Goal: Communication & Community: Answer question/provide support

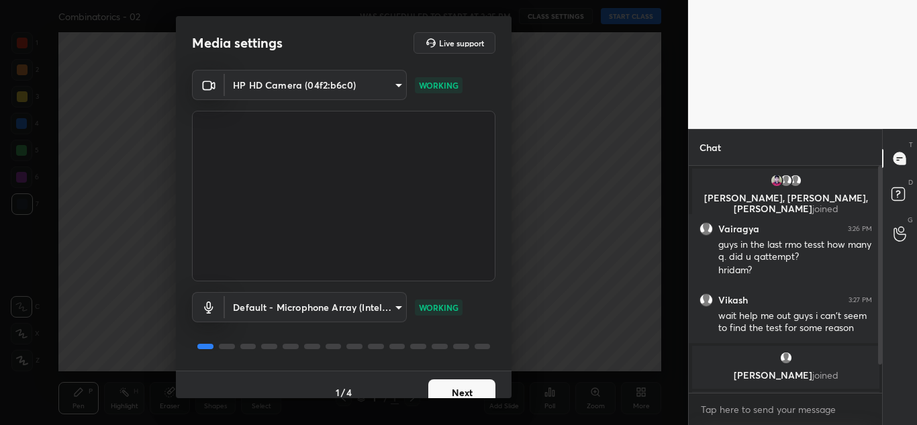
scroll to position [15, 0]
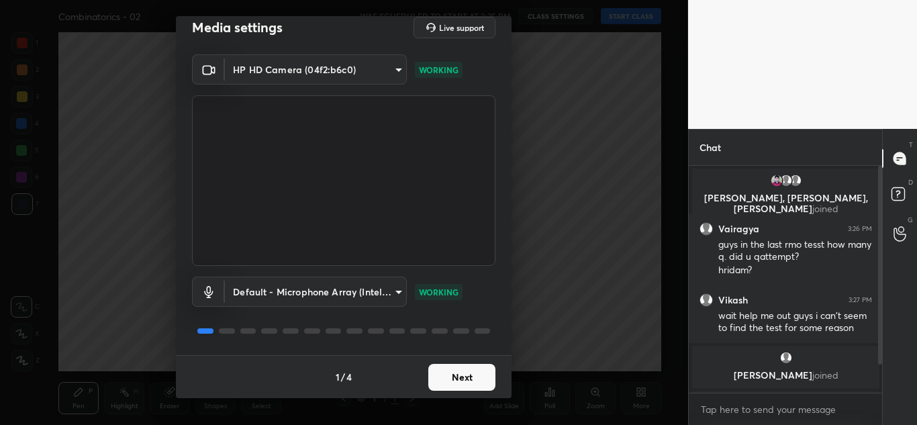
click at [461, 379] on button "Next" at bounding box center [461, 377] width 67 height 27
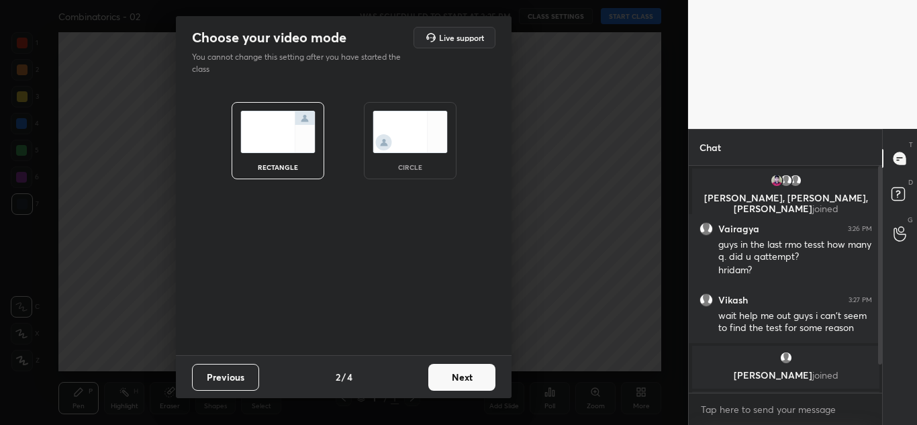
click at [401, 146] on img at bounding box center [410, 132] width 75 height 42
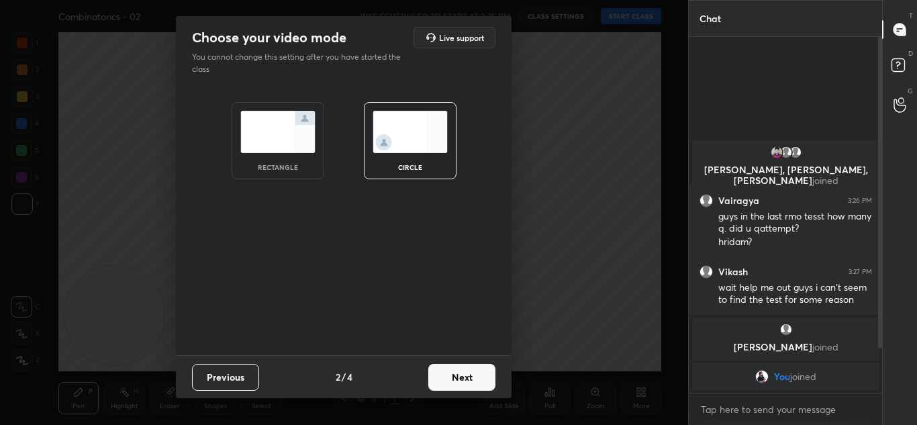
scroll to position [384, 189]
click at [266, 168] on div "rectangle" at bounding box center [278, 167] width 54 height 7
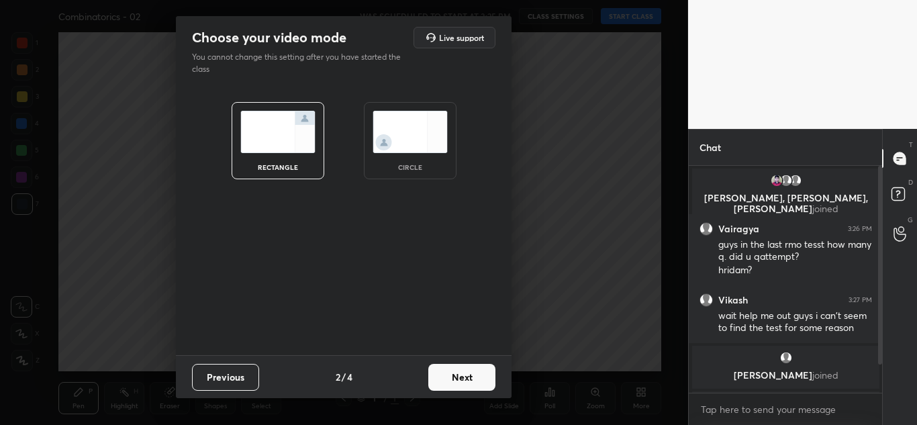
scroll to position [255, 189]
click at [466, 375] on button "Next" at bounding box center [461, 377] width 67 height 27
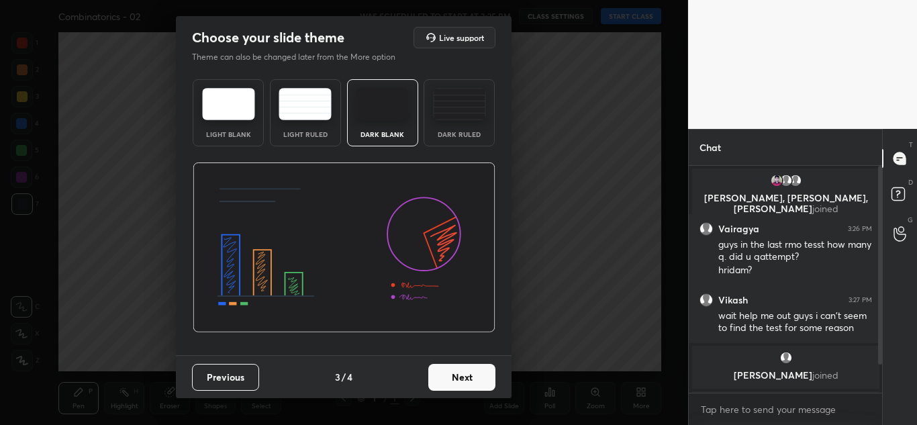
click at [455, 121] on div "Dark Ruled" at bounding box center [459, 112] width 71 height 67
click at [458, 379] on button "Next" at bounding box center [461, 377] width 67 height 27
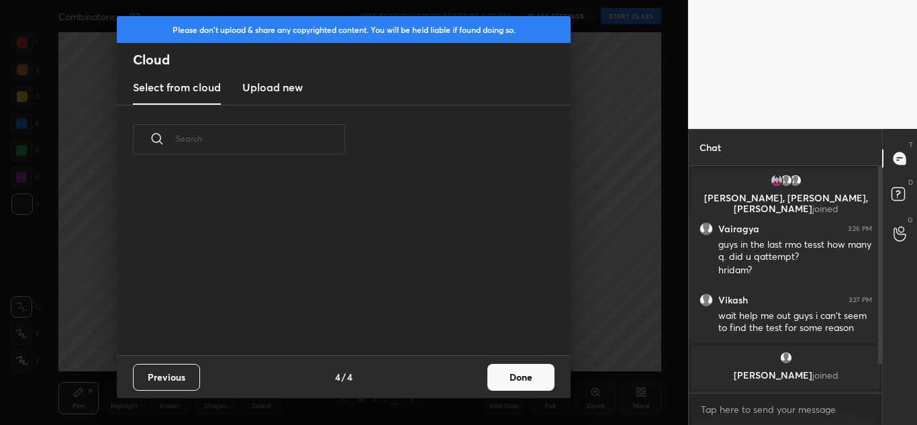
scroll to position [181, 431]
click at [517, 380] on button "Done" at bounding box center [520, 377] width 67 height 27
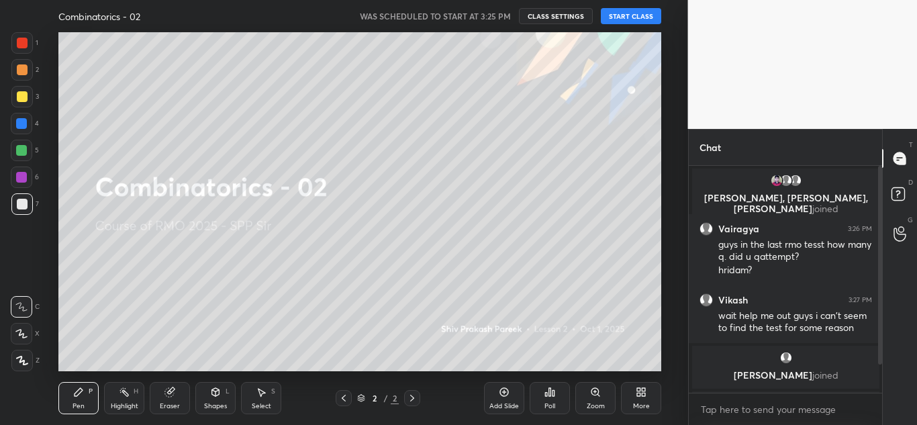
click at [503, 387] on icon at bounding box center [504, 392] width 11 height 11
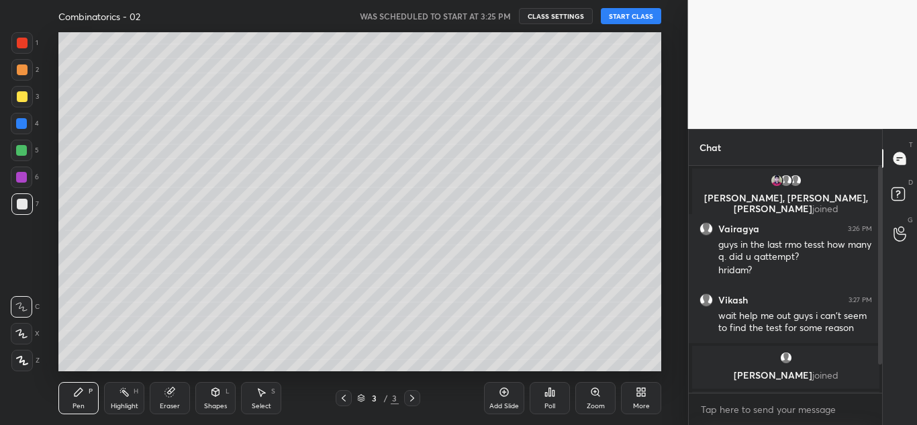
click at [634, 9] on button "START CLASS" at bounding box center [631, 16] width 60 height 16
click at [343, 399] on icon at bounding box center [344, 398] width 4 height 7
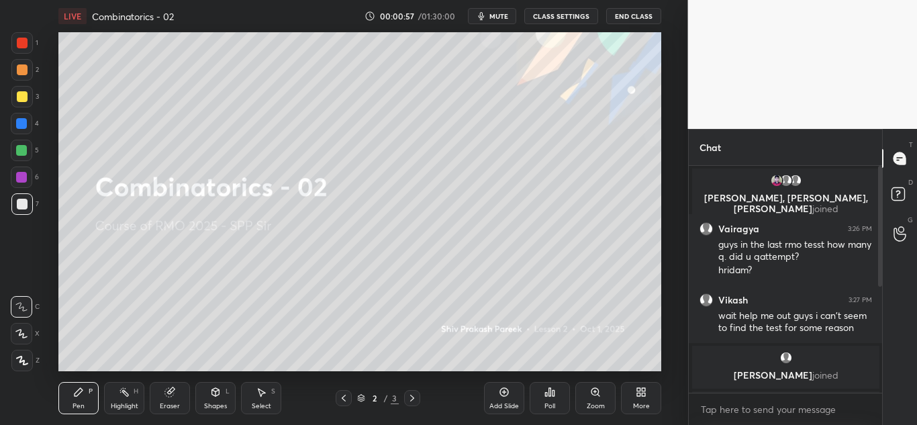
click at [408, 394] on icon at bounding box center [412, 398] width 11 height 11
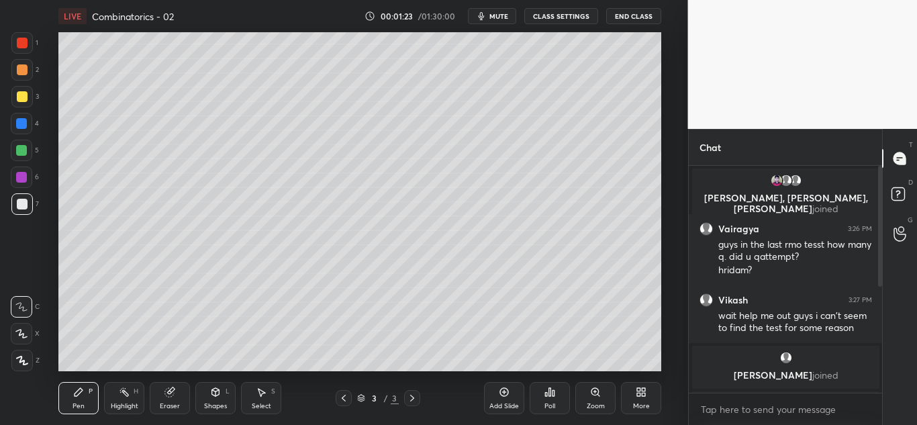
click at [28, 205] on div at bounding box center [21, 203] width 21 height 21
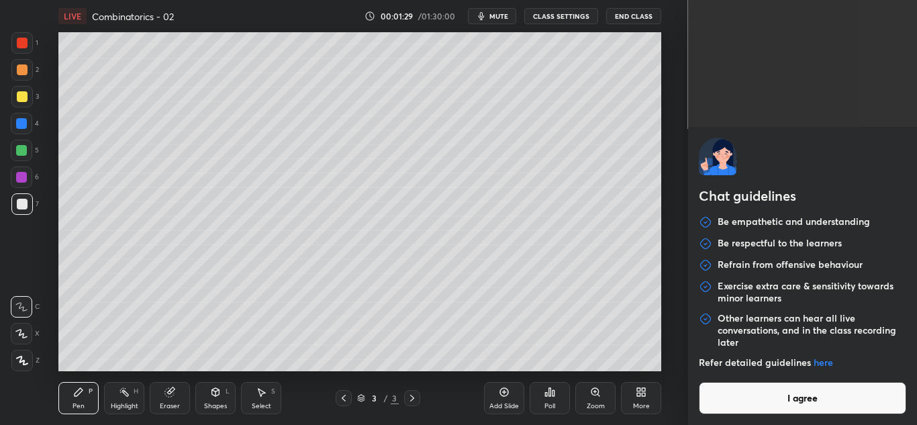
click at [716, 417] on body "1 2 3 4 5 6 7 C X Z C X Z E E Erase all H H LIVE Combinatorics - 02 00:01:29 / …" at bounding box center [458, 212] width 917 height 425
click at [722, 401] on button "I agree" at bounding box center [803, 398] width 208 height 32
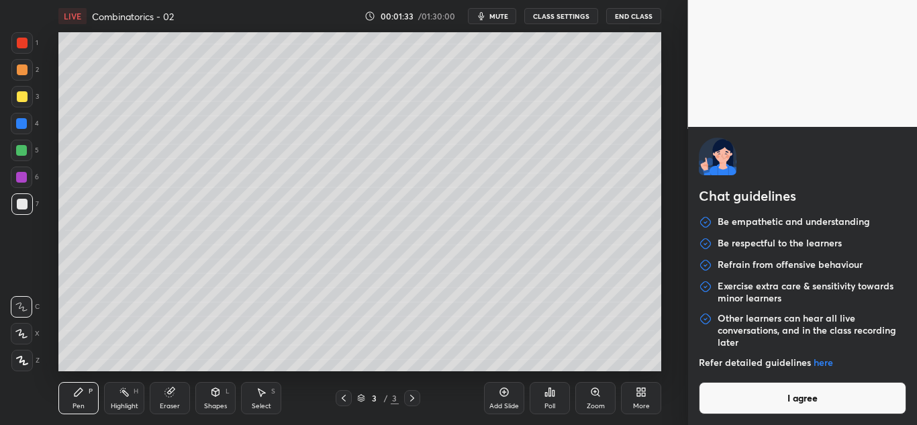
type textarea "x"
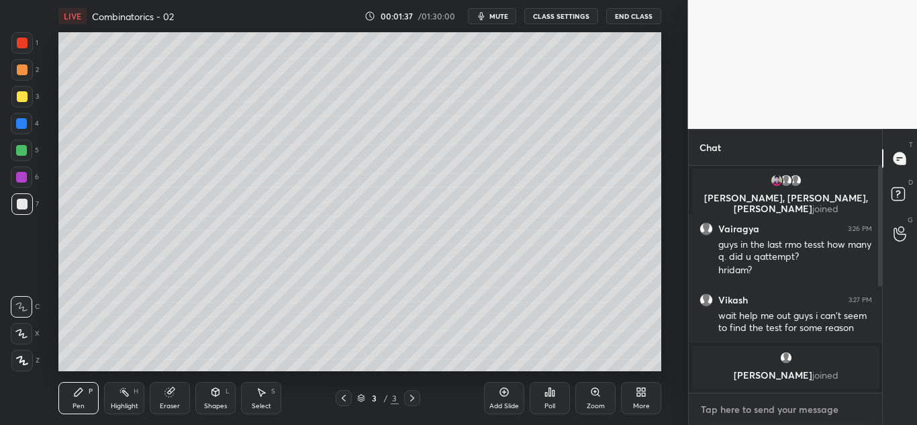
click at [713, 407] on textarea at bounding box center [785, 409] width 172 height 21
type textarea "c"
type textarea "x"
type textarea "ca"
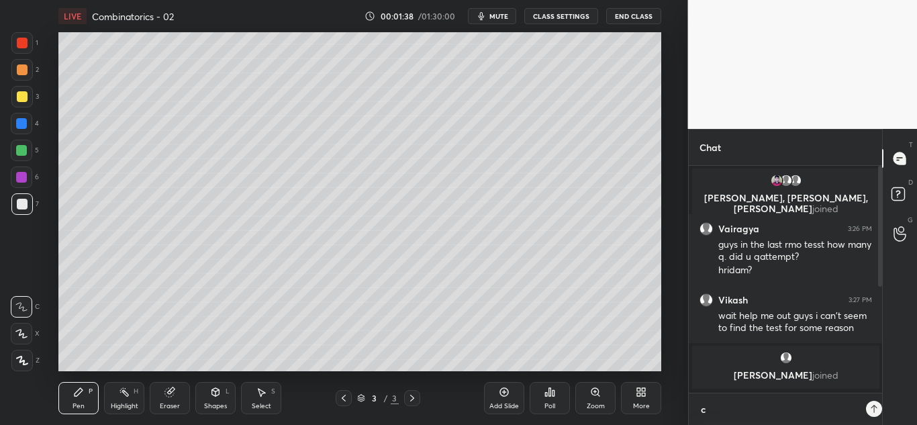
type textarea "x"
type textarea "can"
type textarea "x"
type textarea "can"
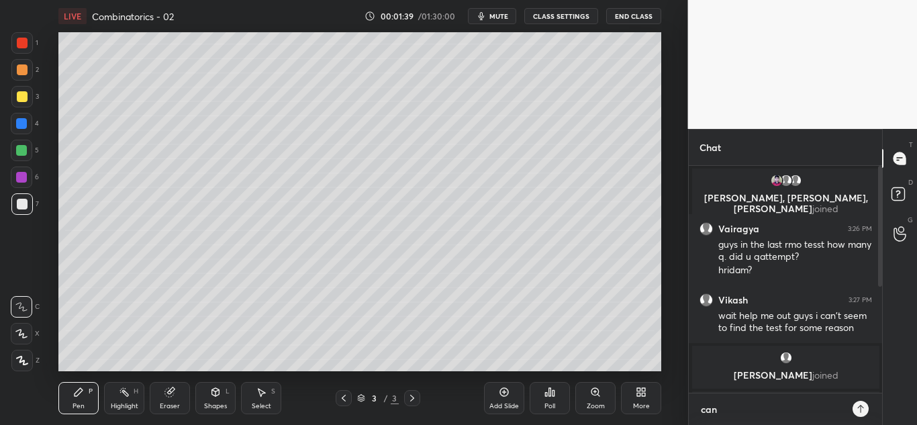
type textarea "x"
type textarea "can y"
type textarea "x"
type textarea "can yo"
type textarea "x"
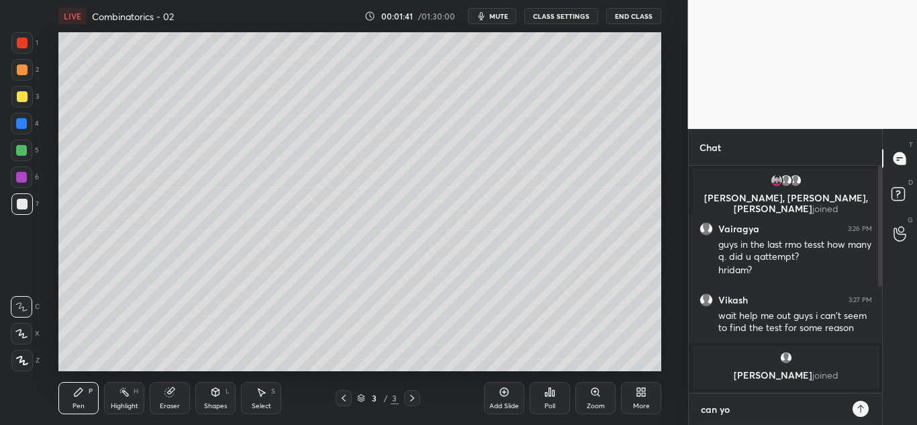
type textarea "can you"
type textarea "x"
type textarea "can you"
type textarea "x"
type textarea "can you h"
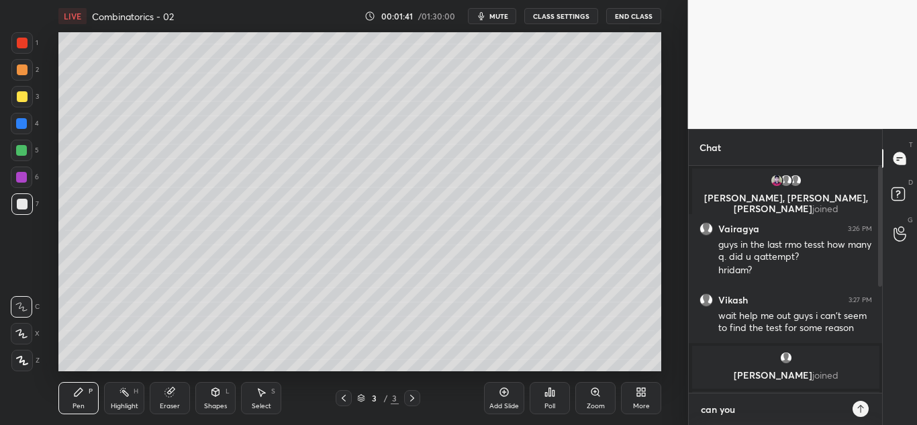
type textarea "x"
type textarea "can you he"
type textarea "x"
type textarea "can you hea"
type textarea "x"
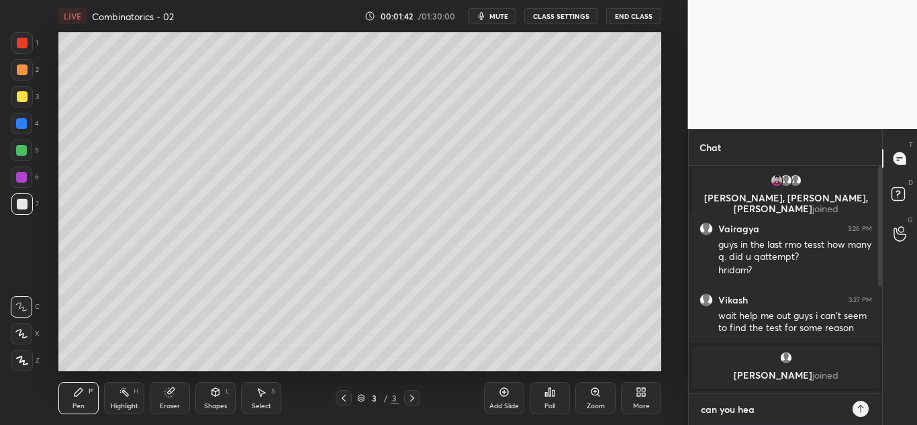
type textarea "can you hear"
type textarea "x"
type textarea "can you hear"
type textarea "x"
type textarea "can you hear m"
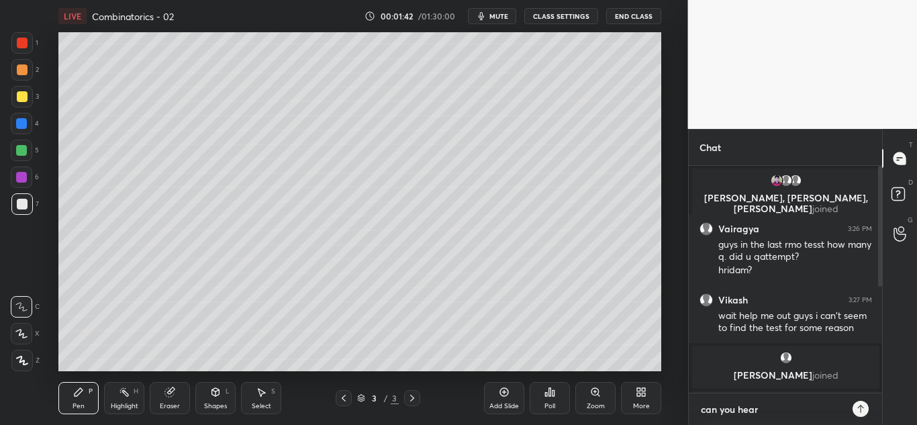
type textarea "x"
type textarea "can you hear my"
type textarea "x"
type textarea "can you hear my"
type textarea "x"
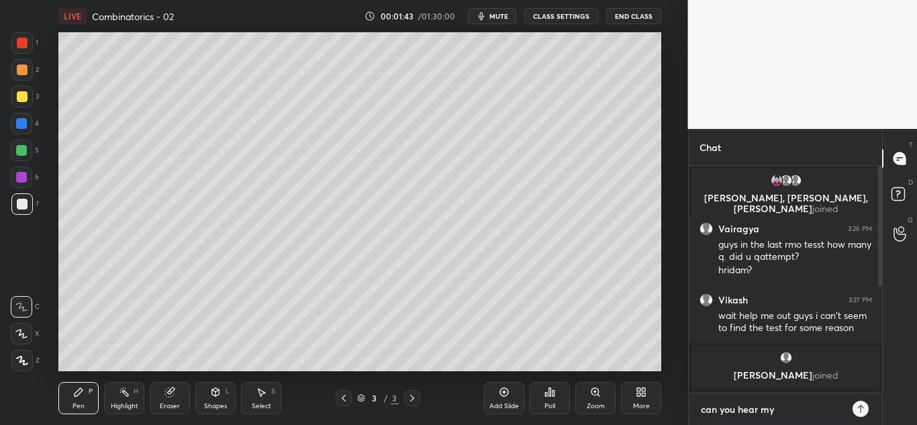
type textarea "can you hear my v"
type textarea "x"
type textarea "can you hear my vo"
type textarea "x"
type textarea "can you hear my voi"
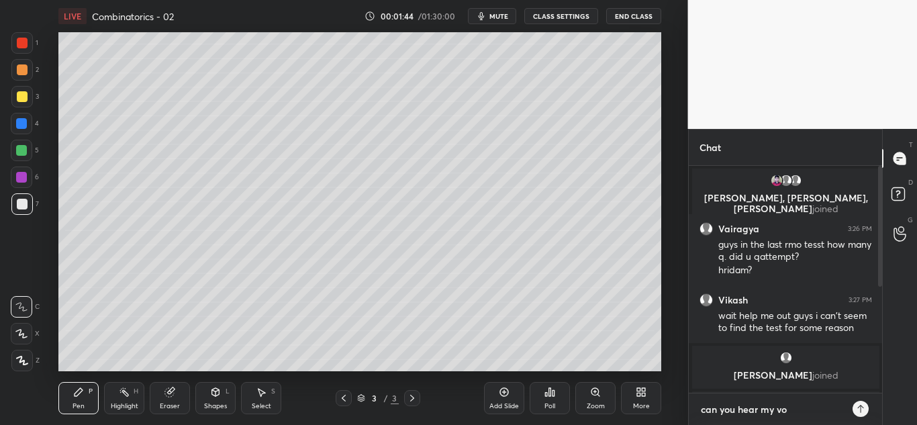
type textarea "x"
type textarea "can you hear my voic"
type textarea "x"
type textarea "can you hear my voice"
type textarea "x"
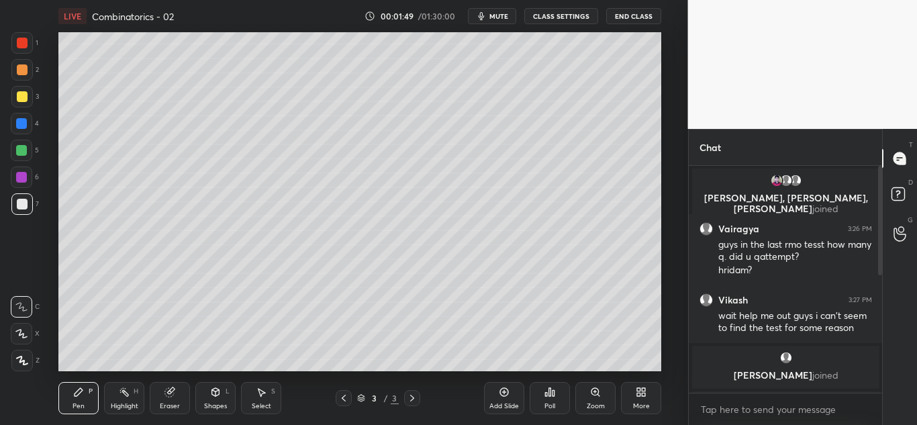
scroll to position [286, 0]
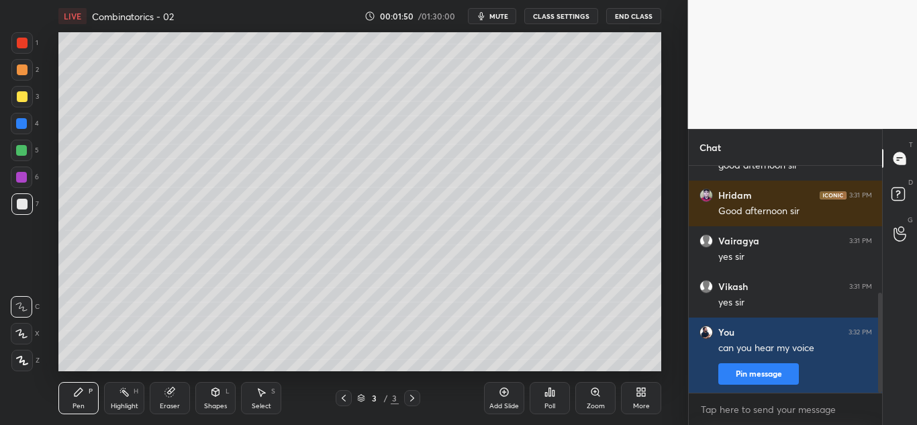
click at [642, 311] on div "1 2 3 4 5 6 7 C X Z C X Z E E Erase all H H LIVE Combinatorics - 02 00:01:50 / …" at bounding box center [458, 212] width 917 height 425
click at [178, 395] on div "Eraser" at bounding box center [170, 398] width 40 height 32
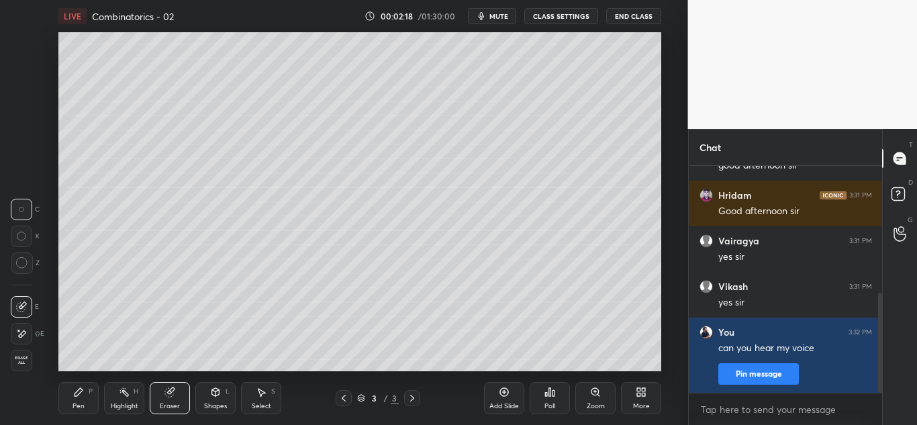
click at [756, 109] on video at bounding box center [803, 64] width 230 height 129
drag, startPoint x: 756, startPoint y: 108, endPoint x: 749, endPoint y: 105, distance: 7.5
click at [757, 106] on video at bounding box center [803, 64] width 230 height 129
click at [75, 404] on div "Pen" at bounding box center [78, 406] width 12 height 7
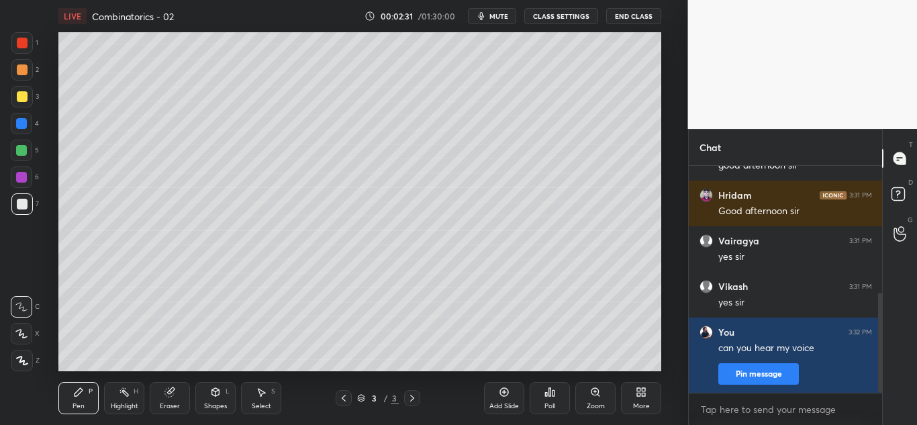
click at [22, 207] on div at bounding box center [22, 204] width 11 height 11
click at [23, 146] on div at bounding box center [21, 150] width 21 height 21
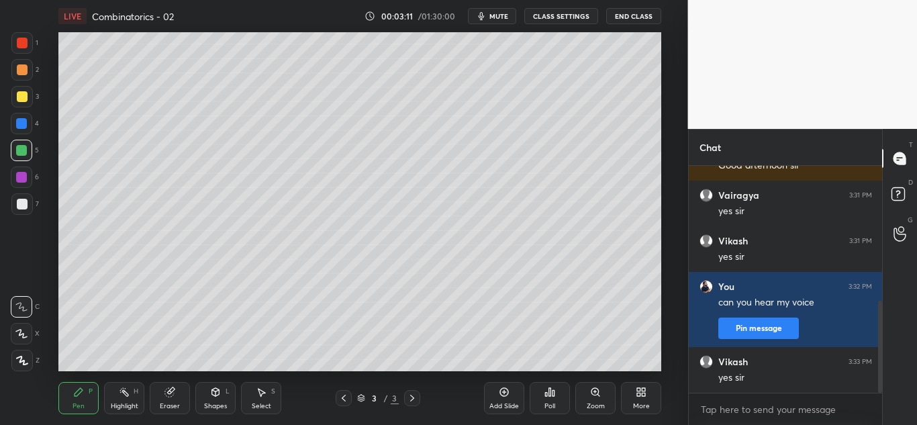
click at [23, 207] on div at bounding box center [22, 204] width 11 height 11
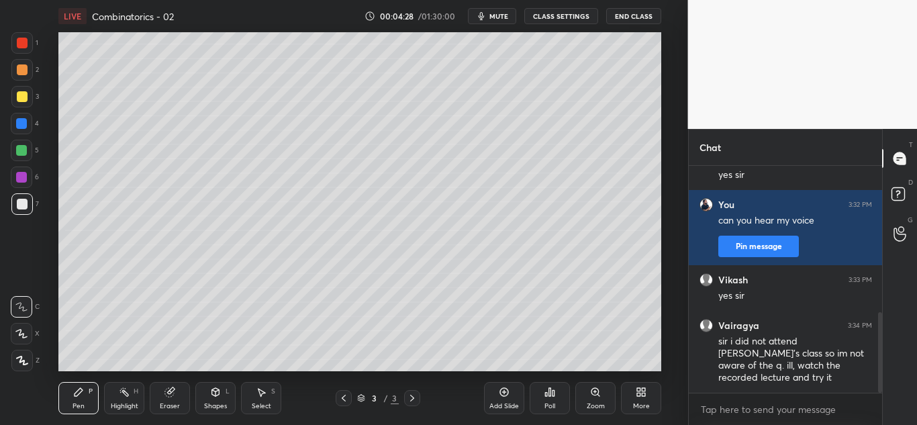
scroll to position [471, 0]
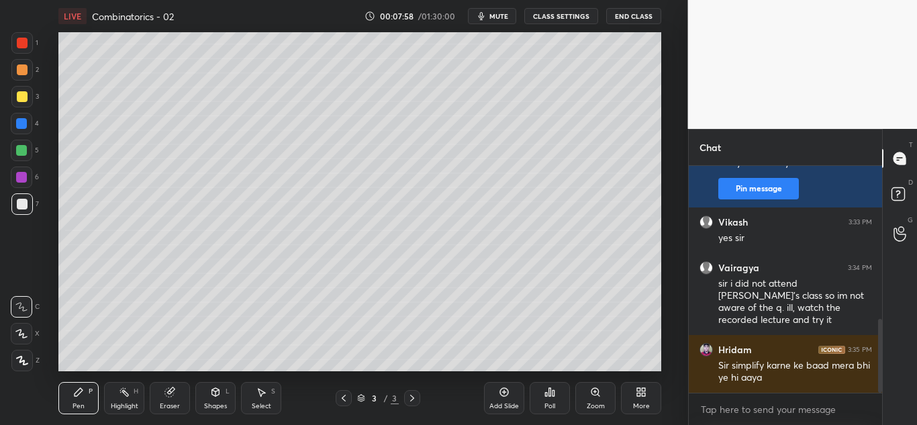
click at [501, 398] on div "Add Slide" at bounding box center [504, 398] width 40 height 32
click at [23, 98] on div at bounding box center [22, 96] width 11 height 11
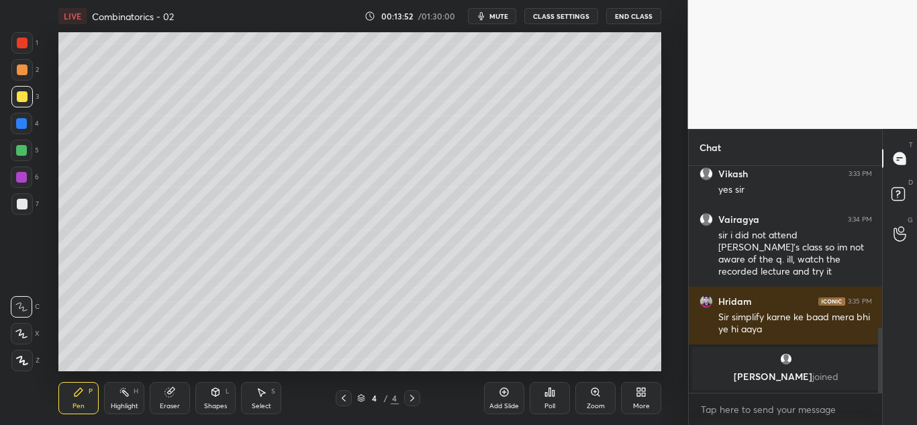
scroll to position [565, 0]
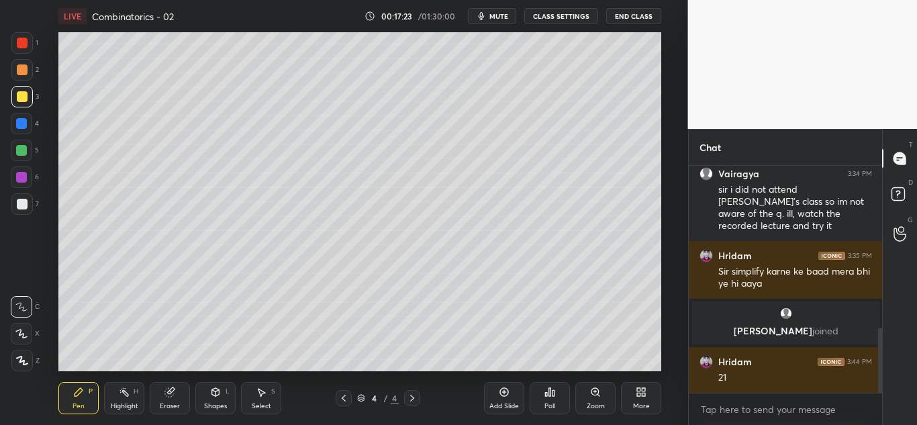
click at [505, 408] on div "Add Slide" at bounding box center [504, 406] width 30 height 7
click at [20, 209] on div at bounding box center [22, 204] width 11 height 11
click at [897, 156] on icon at bounding box center [899, 158] width 12 height 12
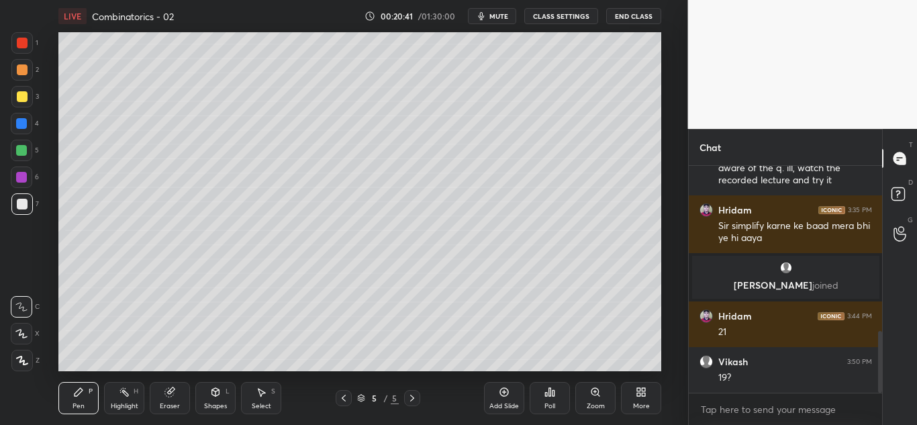
click at [342, 396] on icon at bounding box center [343, 398] width 11 height 11
click at [411, 402] on icon at bounding box center [412, 398] width 11 height 11
drag, startPoint x: 170, startPoint y: 401, endPoint x: 185, endPoint y: 391, distance: 18.1
click at [170, 403] on div "Eraser" at bounding box center [170, 398] width 40 height 32
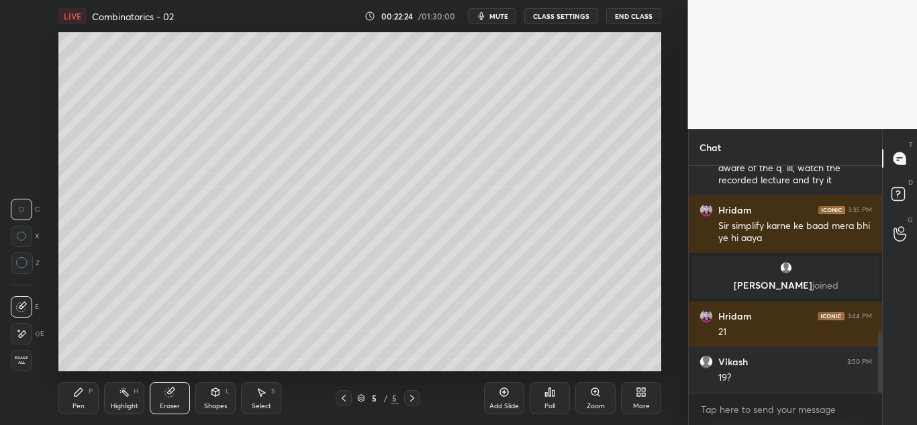
click at [21, 332] on icon at bounding box center [21, 333] width 11 height 11
click at [73, 397] on div "Pen P" at bounding box center [78, 398] width 40 height 32
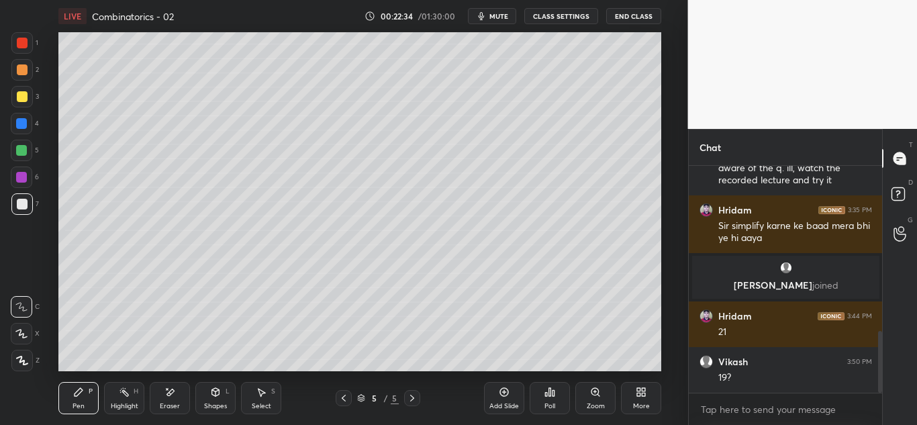
click at [21, 150] on div at bounding box center [21, 150] width 11 height 11
click at [172, 403] on div "Eraser" at bounding box center [170, 406] width 20 height 7
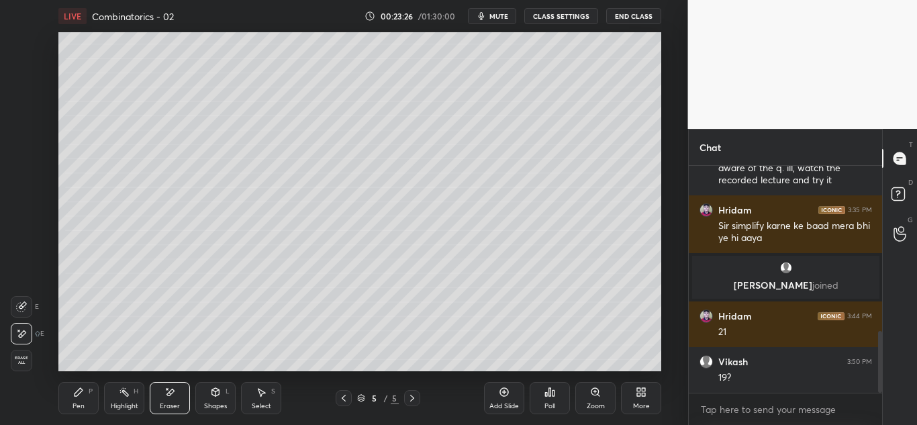
drag, startPoint x: 77, startPoint y: 395, endPoint x: 83, endPoint y: 389, distance: 8.6
click at [81, 394] on icon at bounding box center [78, 392] width 11 height 11
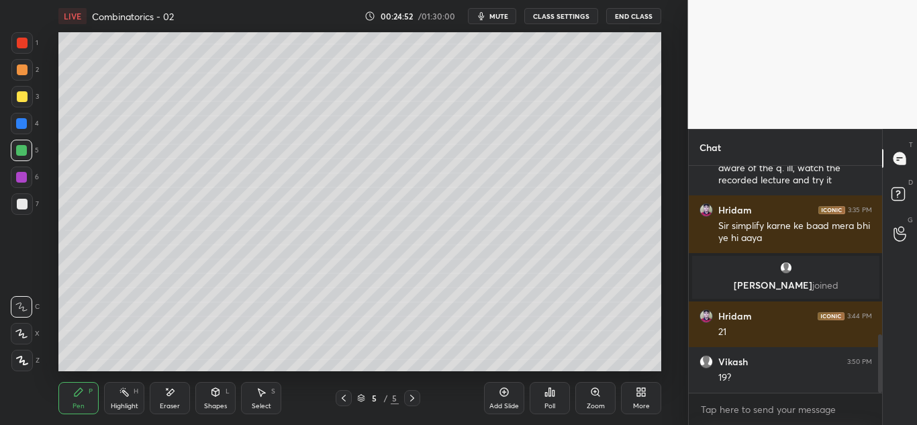
scroll to position [656, 0]
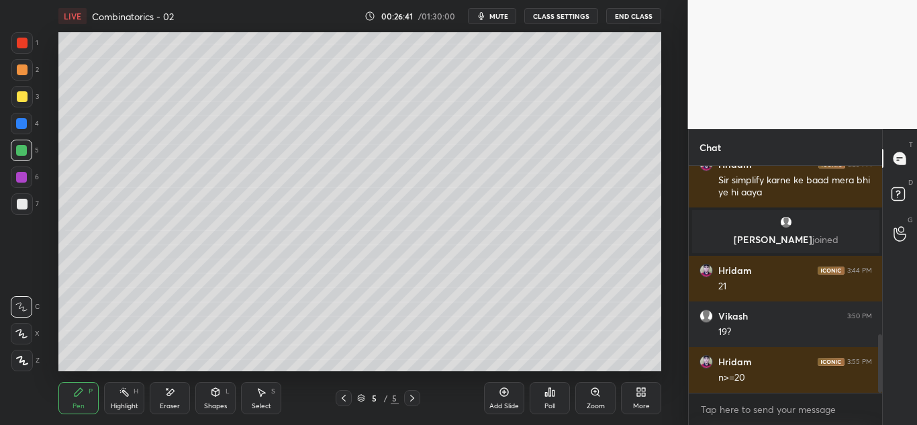
click at [28, 206] on div at bounding box center [21, 203] width 21 height 21
click at [22, 128] on div at bounding box center [21, 123] width 11 height 11
drag, startPoint x: 19, startPoint y: 205, endPoint x: 24, endPoint y: 211, distance: 7.1
click at [21, 207] on div at bounding box center [22, 204] width 11 height 11
click at [25, 211] on div at bounding box center [21, 203] width 21 height 21
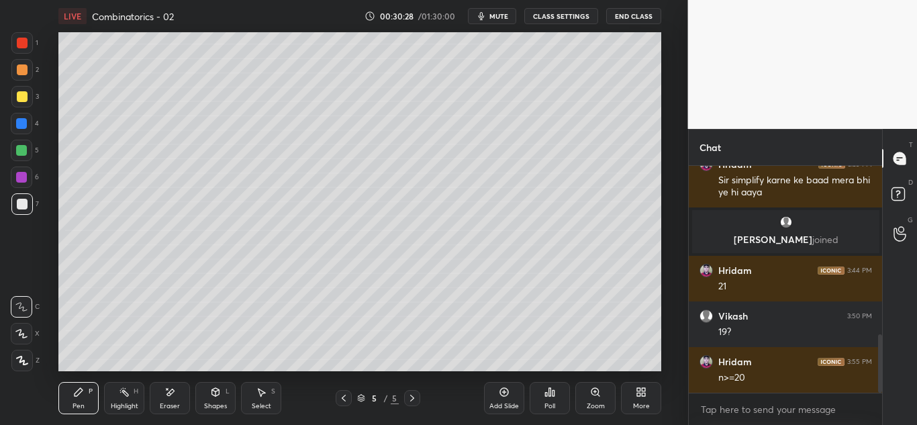
click at [501, 403] on div "Add Slide" at bounding box center [504, 406] width 30 height 7
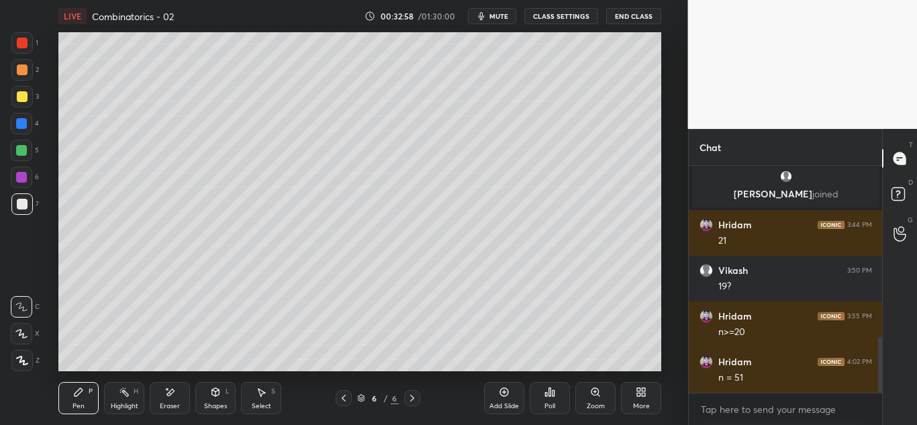
click at [26, 95] on div at bounding box center [22, 96] width 11 height 11
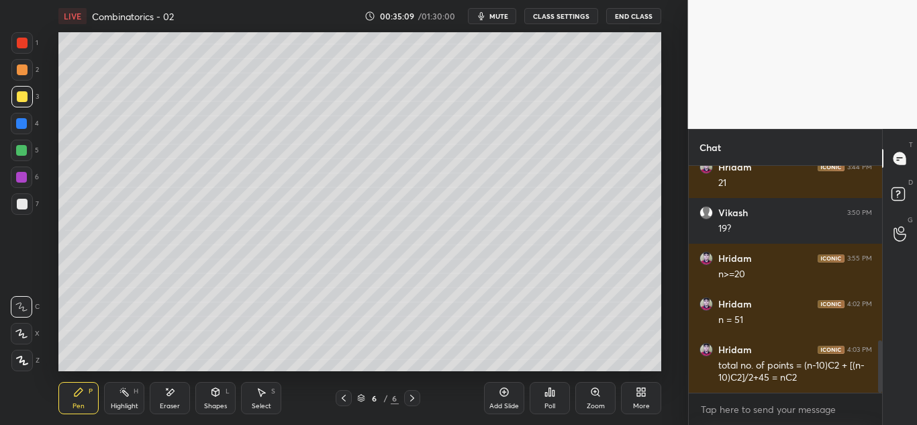
click at [493, 404] on div "Add Slide" at bounding box center [504, 406] width 30 height 7
click at [20, 205] on div at bounding box center [22, 204] width 11 height 11
click at [26, 127] on div at bounding box center [21, 123] width 11 height 11
click at [17, 199] on div at bounding box center [22, 204] width 11 height 11
click at [23, 97] on div at bounding box center [22, 96] width 11 height 11
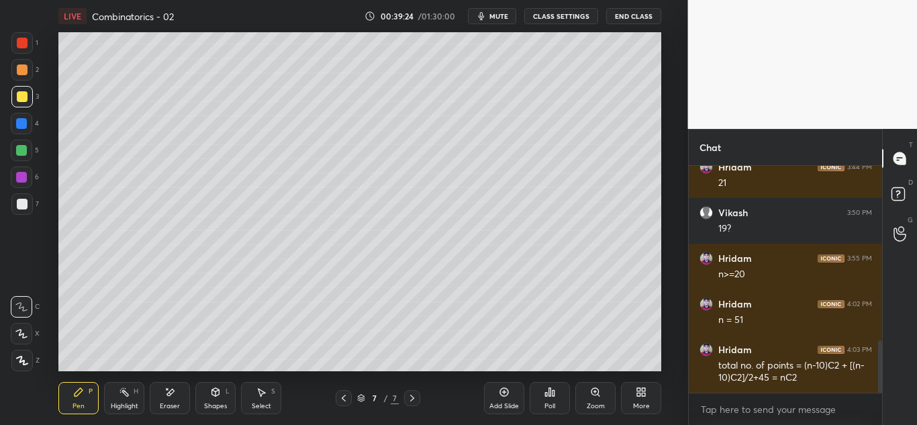
click at [20, 200] on div at bounding box center [22, 204] width 11 height 11
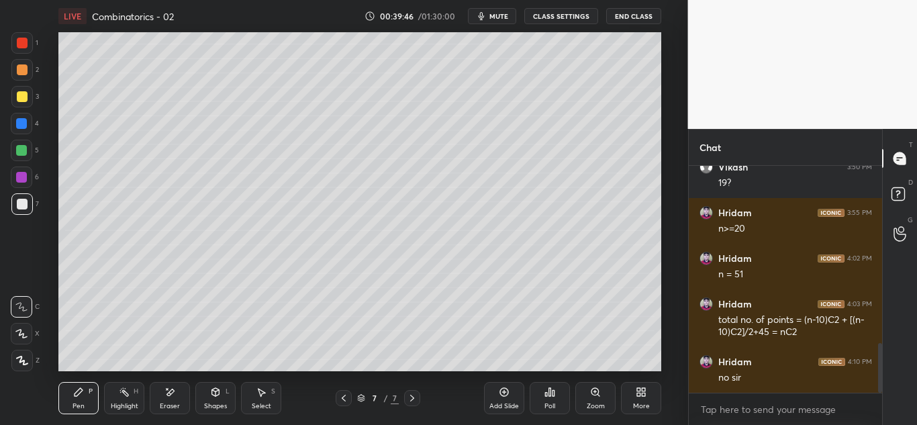
click at [22, 146] on div at bounding box center [21, 150] width 21 height 21
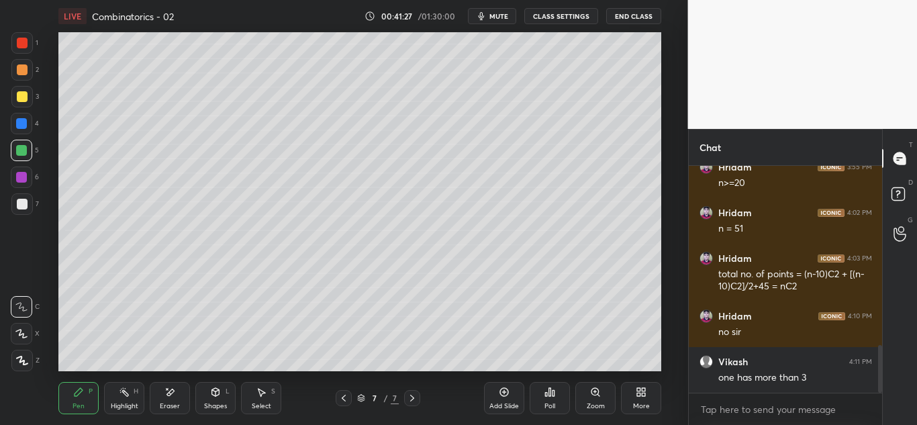
click at [506, 399] on div "Add Slide" at bounding box center [504, 398] width 40 height 32
drag, startPoint x: 16, startPoint y: 125, endPoint x: 22, endPoint y: 121, distance: 7.3
click at [17, 126] on div at bounding box center [21, 123] width 11 height 11
click at [345, 405] on div at bounding box center [344, 398] width 16 height 16
drag, startPoint x: 163, startPoint y: 402, endPoint x: 183, endPoint y: 393, distance: 22.2
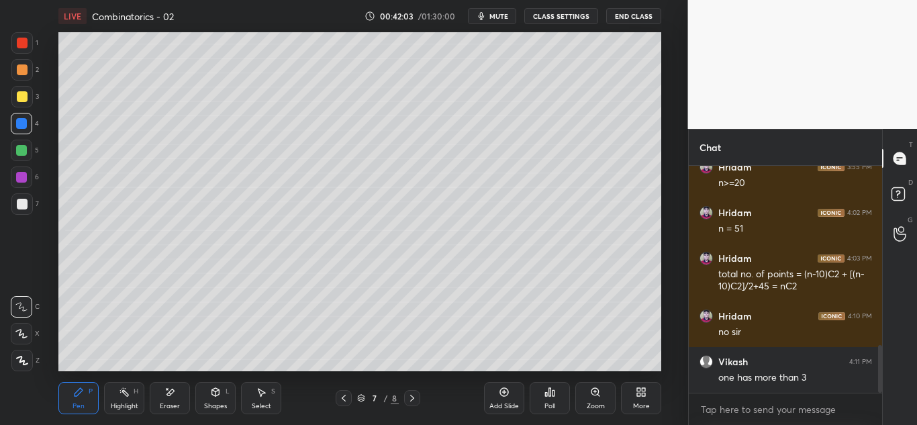
click at [166, 401] on div "Eraser" at bounding box center [170, 398] width 40 height 32
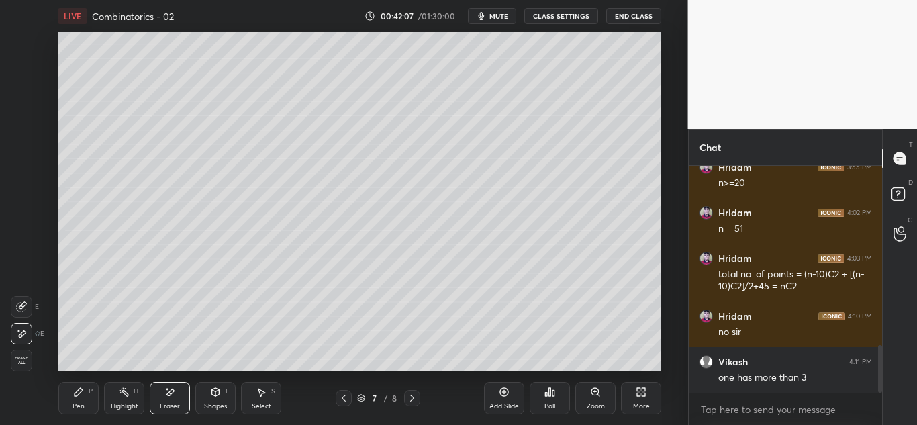
click at [81, 400] on div "Pen P" at bounding box center [78, 398] width 40 height 32
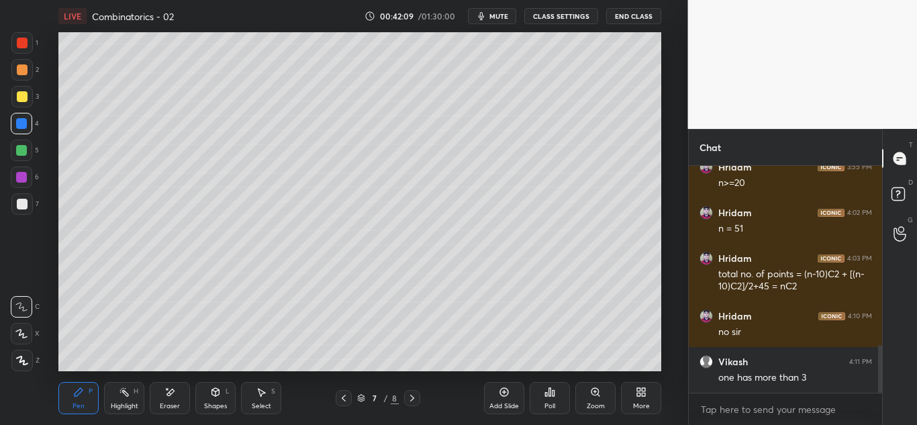
click at [20, 149] on div at bounding box center [21, 150] width 11 height 11
click at [412, 395] on icon at bounding box center [412, 398] width 11 height 11
click at [22, 207] on div at bounding box center [22, 204] width 11 height 11
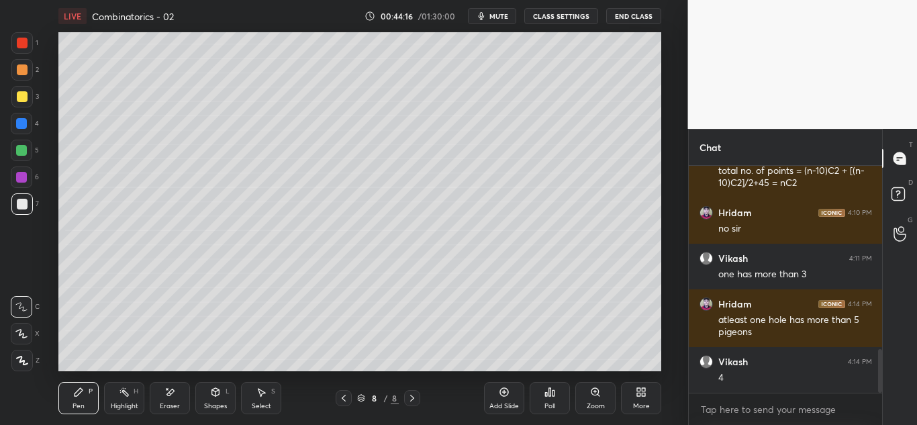
scroll to position [1000, 0]
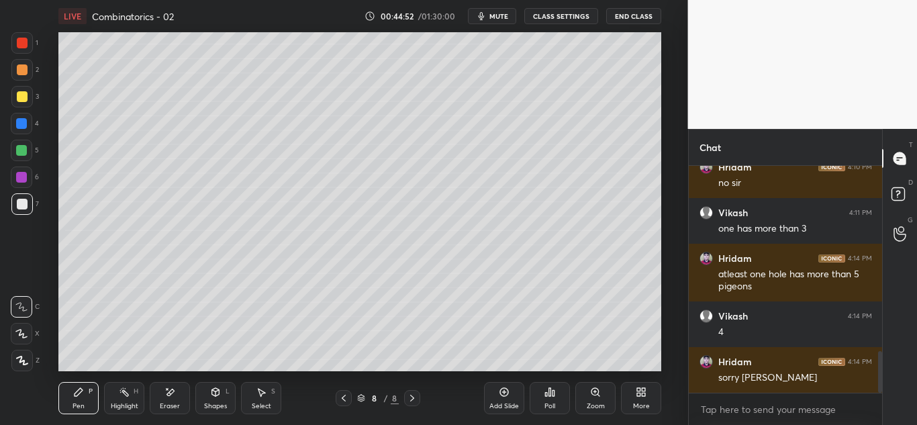
click at [497, 403] on div "Add Slide" at bounding box center [504, 406] width 30 height 7
click at [28, 97] on div at bounding box center [21, 96] width 21 height 21
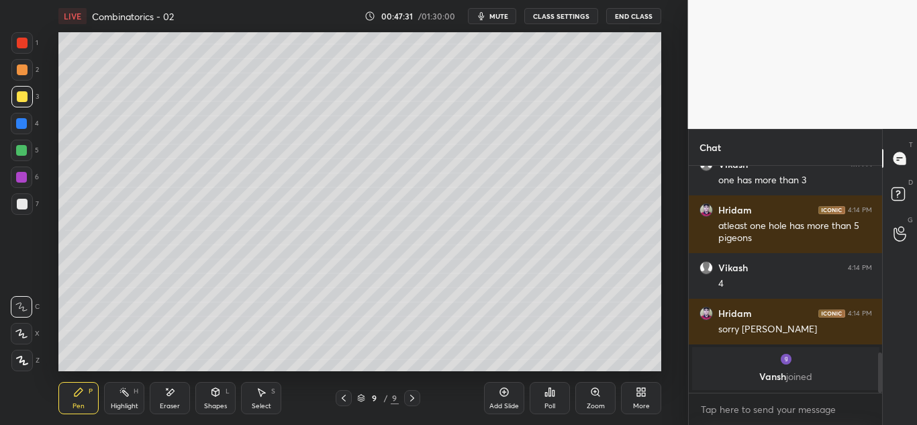
scroll to position [1043, 0]
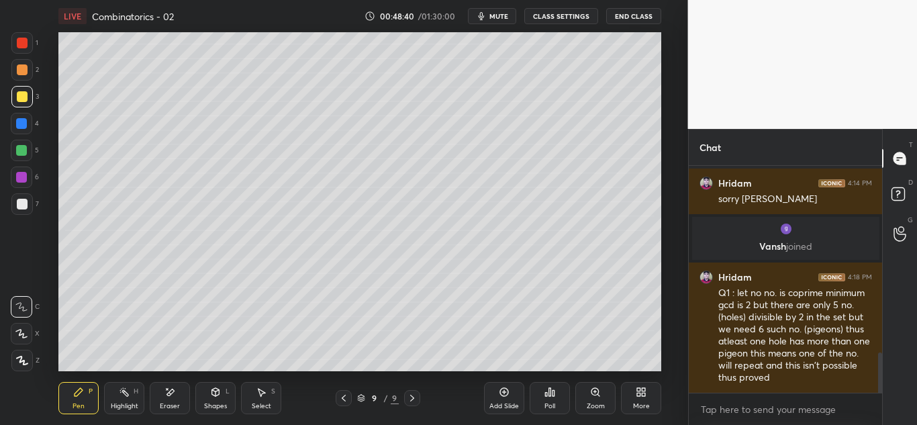
click at [26, 205] on div at bounding box center [21, 203] width 21 height 21
click at [497, 401] on div "Add Slide" at bounding box center [504, 398] width 40 height 32
click at [23, 97] on div at bounding box center [22, 96] width 11 height 11
click at [25, 199] on div at bounding box center [22, 204] width 11 height 11
drag, startPoint x: 339, startPoint y: 397, endPoint x: 337, endPoint y: 387, distance: 10.3
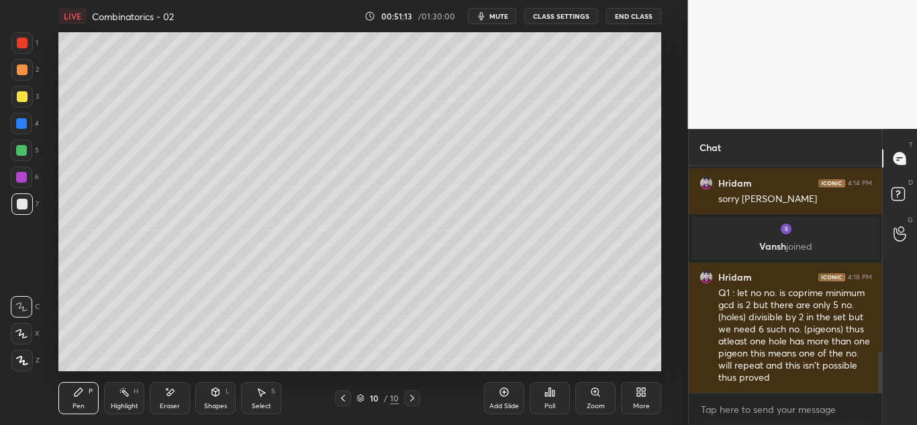
click at [340, 395] on icon at bounding box center [343, 398] width 11 height 11
click at [411, 399] on icon at bounding box center [412, 398] width 11 height 11
click at [499, 403] on div "Add Slide" at bounding box center [504, 406] width 30 height 7
click at [24, 156] on div at bounding box center [21, 150] width 21 height 21
click at [340, 403] on icon at bounding box center [343, 398] width 11 height 11
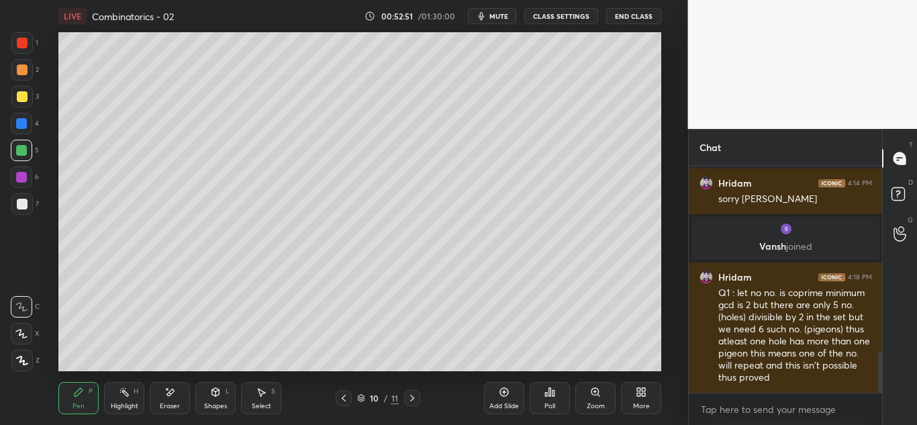
click at [341, 395] on icon at bounding box center [343, 398] width 11 height 11
click at [413, 401] on icon at bounding box center [412, 398] width 11 height 11
click at [412, 396] on icon at bounding box center [412, 398] width 11 height 11
click at [26, 204] on div at bounding box center [22, 204] width 11 height 11
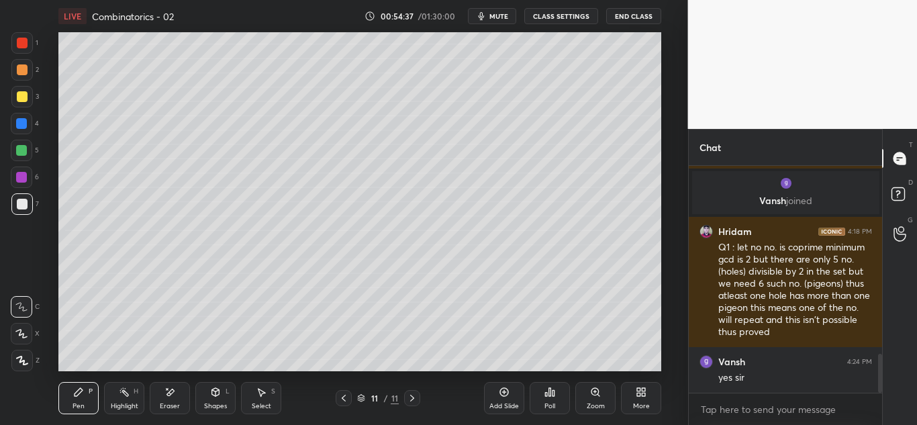
click at [164, 401] on div "Eraser" at bounding box center [170, 398] width 40 height 32
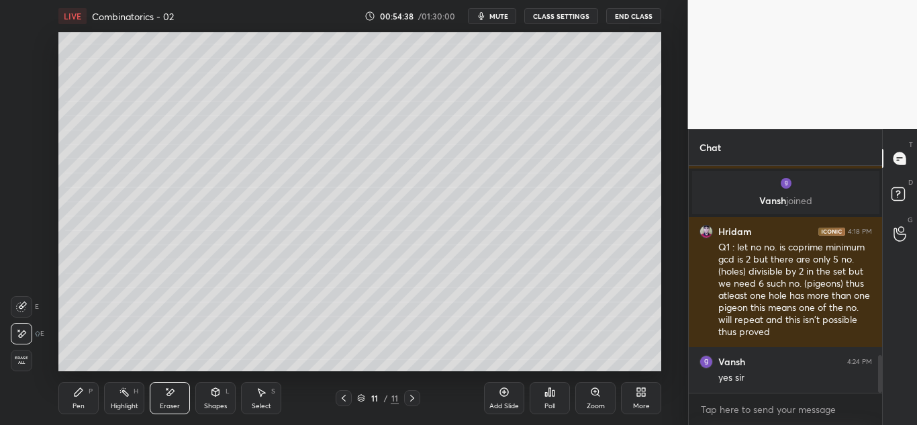
scroll to position [1134, 0]
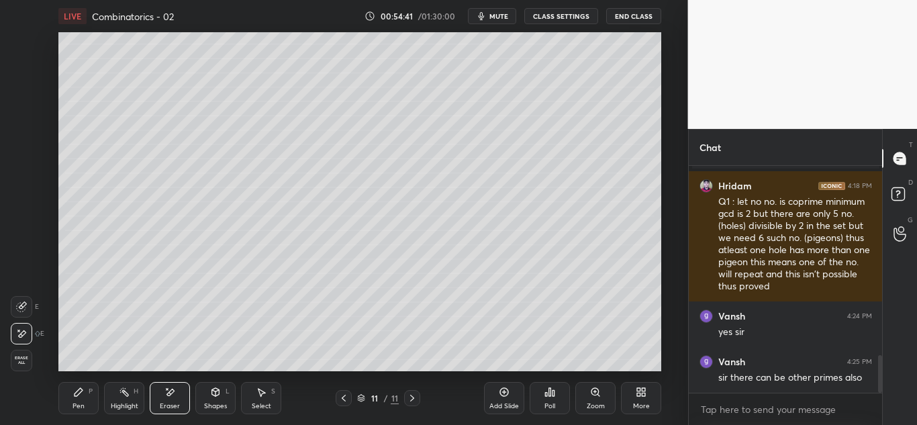
click at [74, 397] on div "Pen P" at bounding box center [78, 398] width 40 height 32
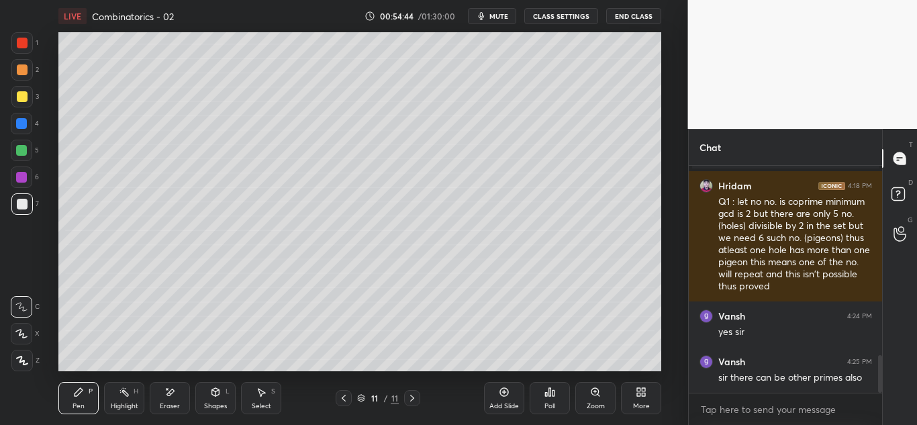
click at [169, 392] on icon at bounding box center [170, 392] width 7 height 7
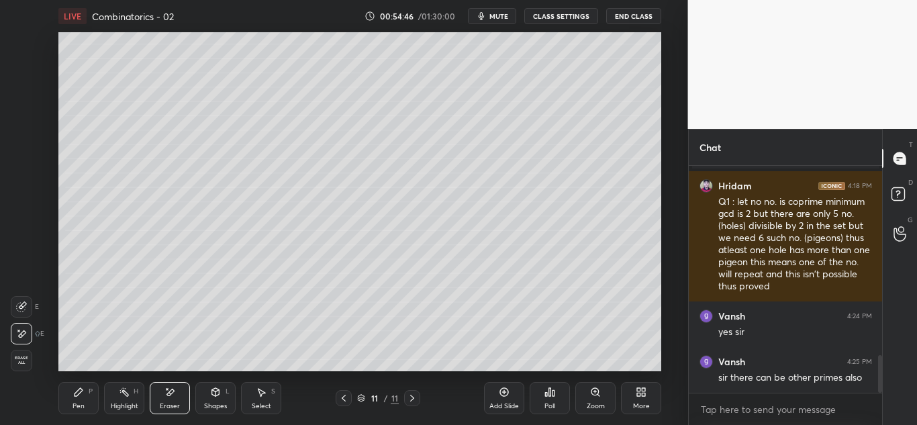
click at [76, 405] on div "Pen" at bounding box center [78, 406] width 12 height 7
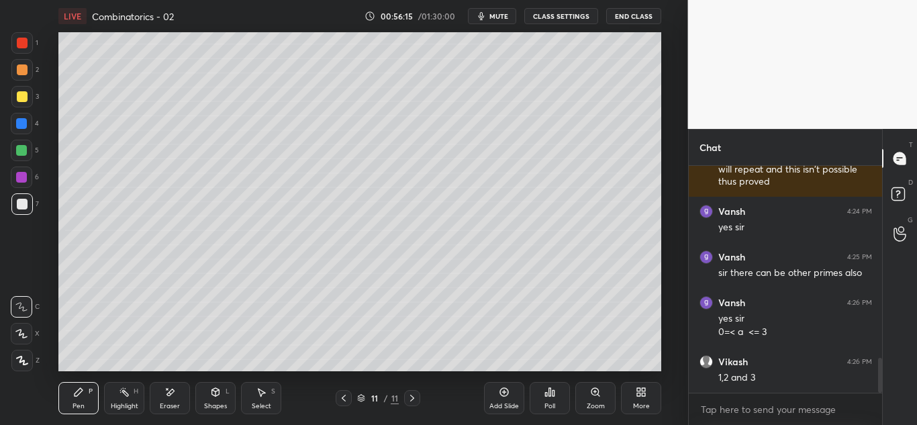
scroll to position [1252, 0]
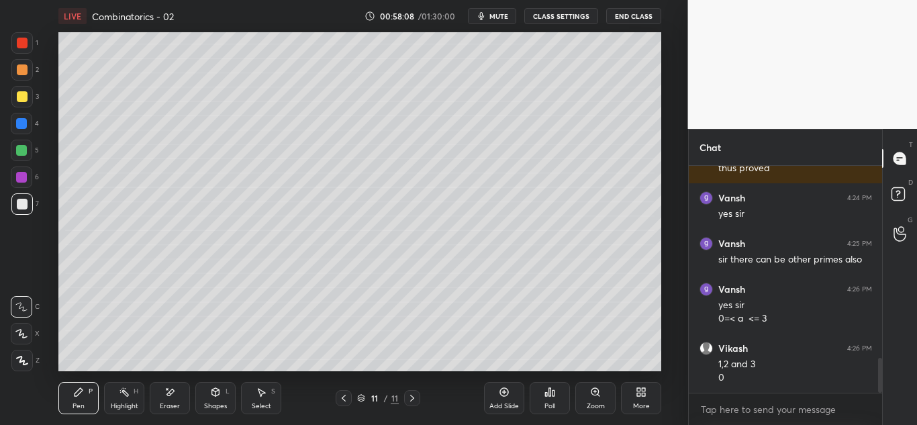
click at [26, 150] on div at bounding box center [21, 150] width 11 height 11
click at [23, 199] on div at bounding box center [22, 204] width 11 height 11
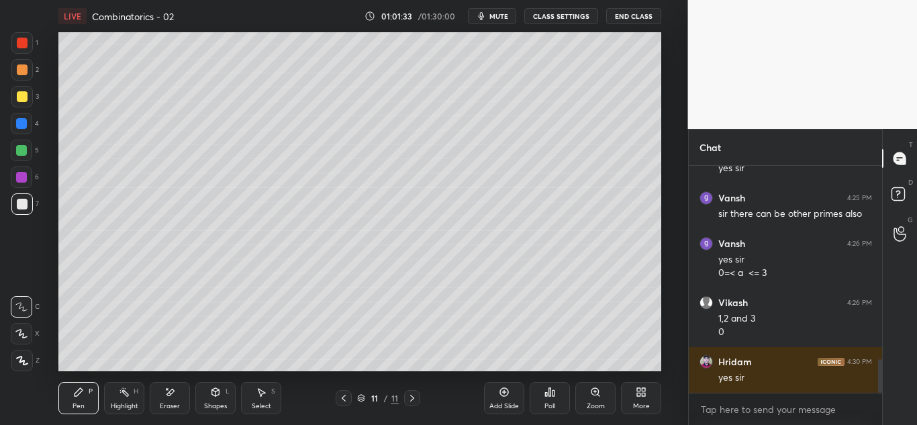
click at [505, 400] on div "Add Slide" at bounding box center [504, 398] width 40 height 32
click at [23, 99] on div at bounding box center [22, 96] width 11 height 11
click at [27, 197] on div at bounding box center [21, 203] width 21 height 21
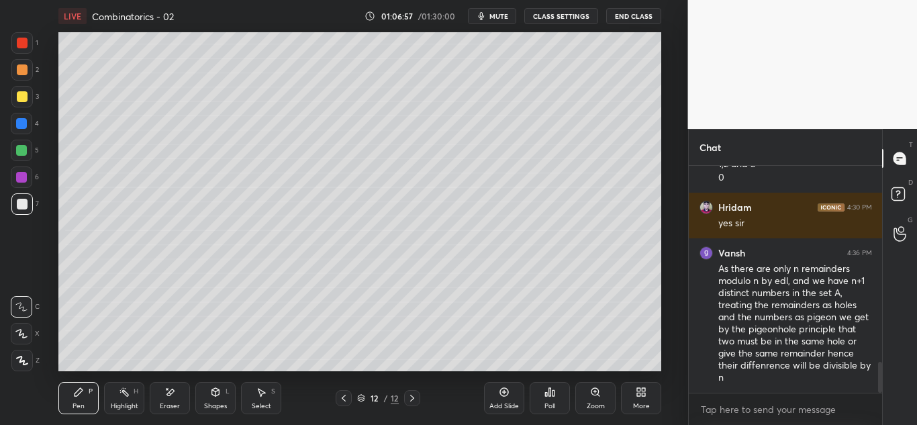
click at [25, 156] on div at bounding box center [21, 150] width 21 height 21
drag, startPoint x: 502, startPoint y: 398, endPoint x: 495, endPoint y: 388, distance: 12.5
click at [501, 397] on div "Add Slide" at bounding box center [504, 398] width 40 height 32
click at [346, 401] on icon at bounding box center [343, 398] width 11 height 11
click at [415, 397] on icon at bounding box center [412, 398] width 11 height 11
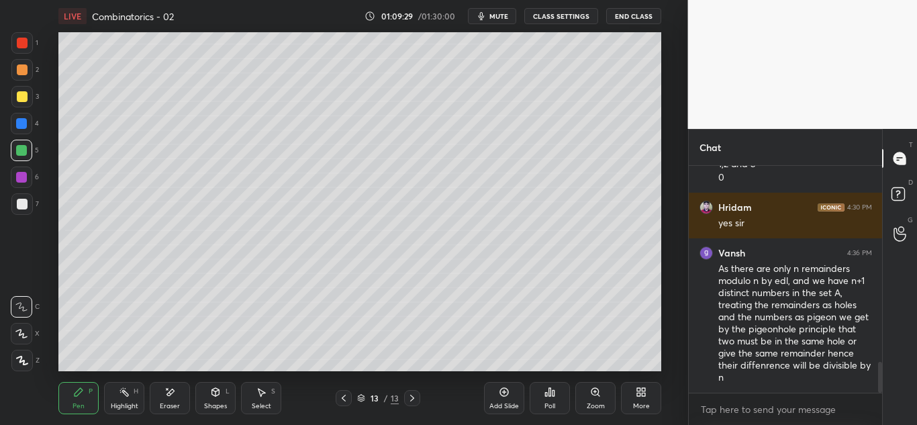
click at [29, 203] on div at bounding box center [21, 203] width 21 height 21
click at [346, 399] on icon at bounding box center [343, 398] width 11 height 11
click at [162, 403] on div "Eraser" at bounding box center [170, 406] width 20 height 7
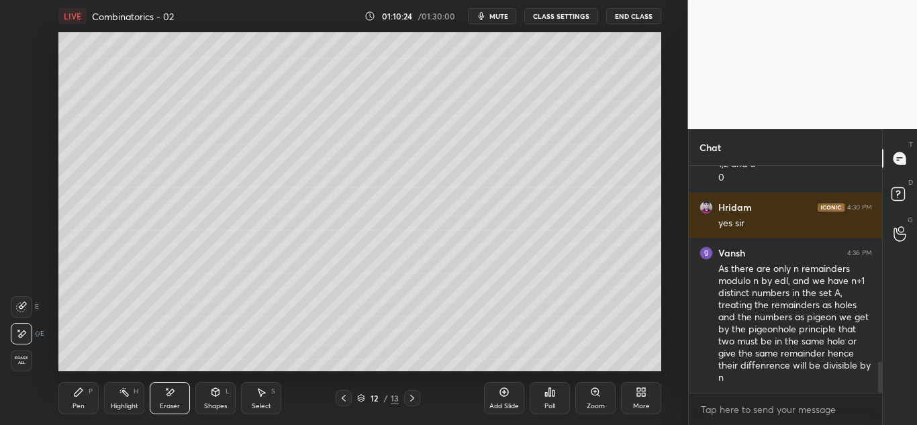
click at [80, 397] on icon at bounding box center [78, 392] width 11 height 11
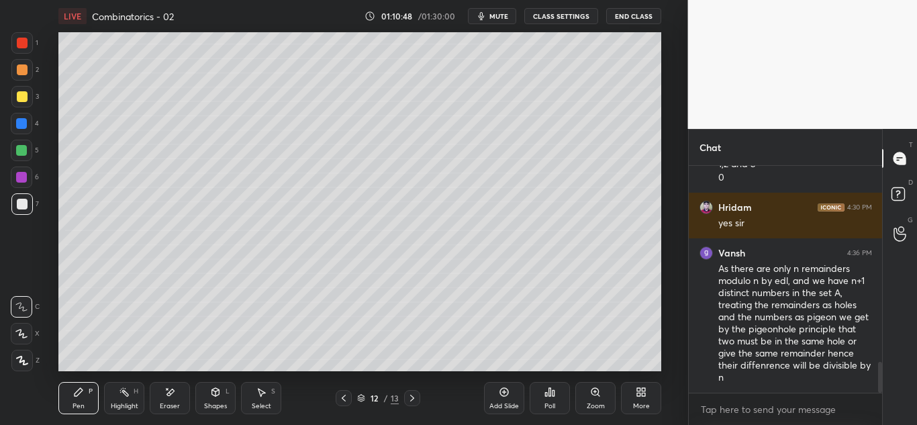
click at [405, 398] on div at bounding box center [412, 398] width 16 height 16
click at [498, 405] on div "Add Slide" at bounding box center [504, 406] width 30 height 7
click at [344, 397] on icon at bounding box center [343, 398] width 11 height 11
click at [346, 397] on icon at bounding box center [343, 398] width 11 height 11
click at [406, 398] on div at bounding box center [412, 398] width 16 height 16
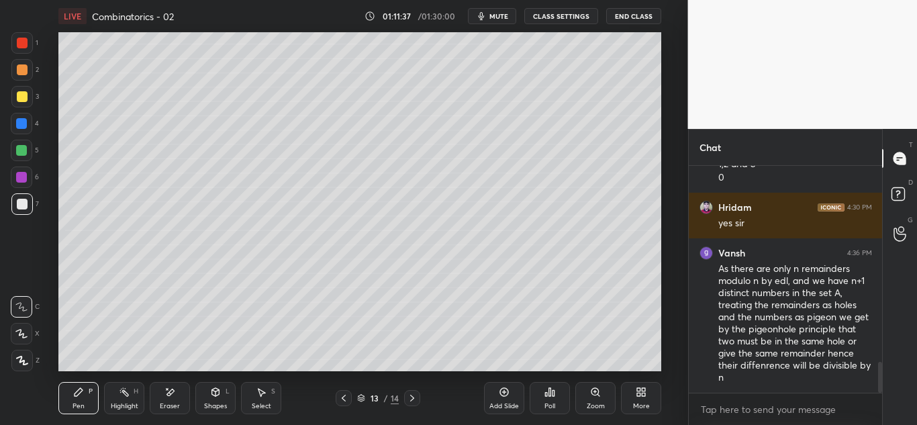
click at [411, 401] on icon at bounding box center [412, 398] width 11 height 11
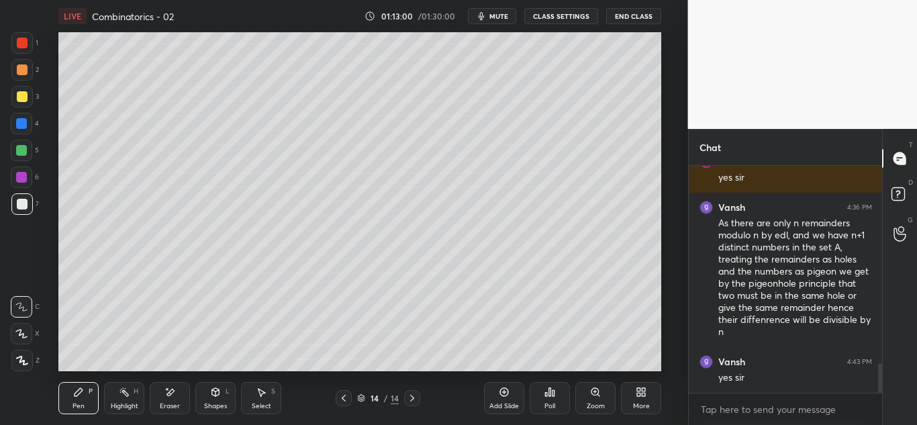
click at [344, 395] on icon at bounding box center [343, 398] width 11 height 11
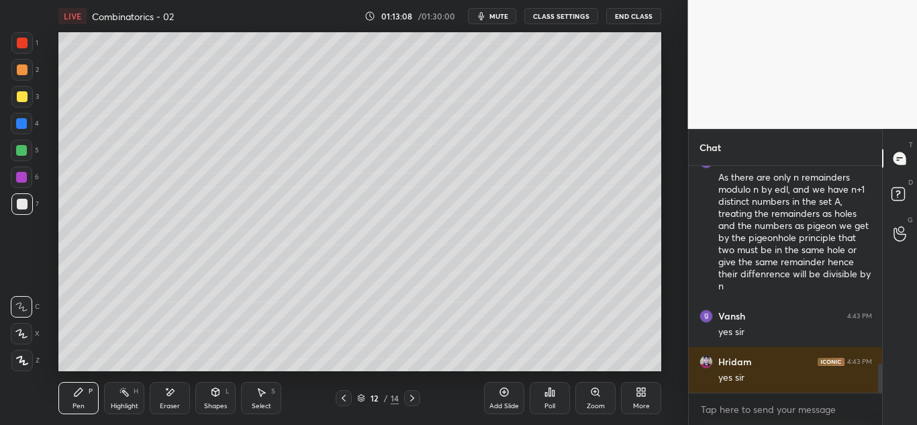
scroll to position [1589, 0]
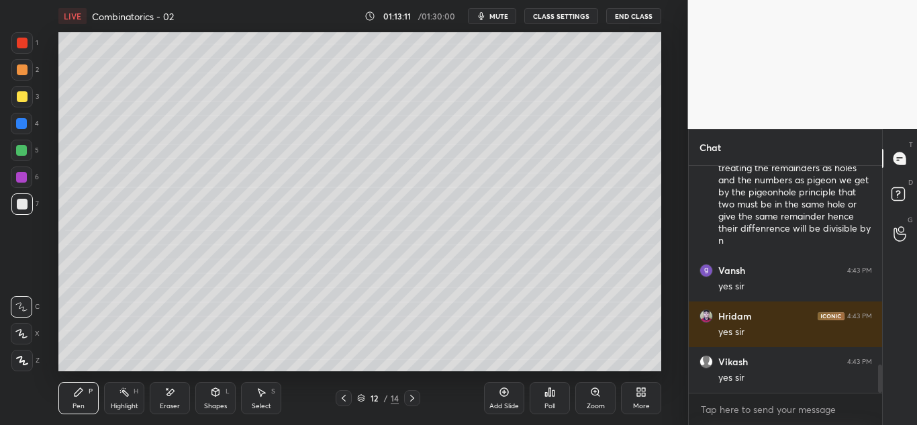
click at [343, 391] on div at bounding box center [344, 398] width 16 height 16
click at [340, 398] on icon at bounding box center [343, 398] width 11 height 11
click at [407, 394] on icon at bounding box center [412, 398] width 11 height 11
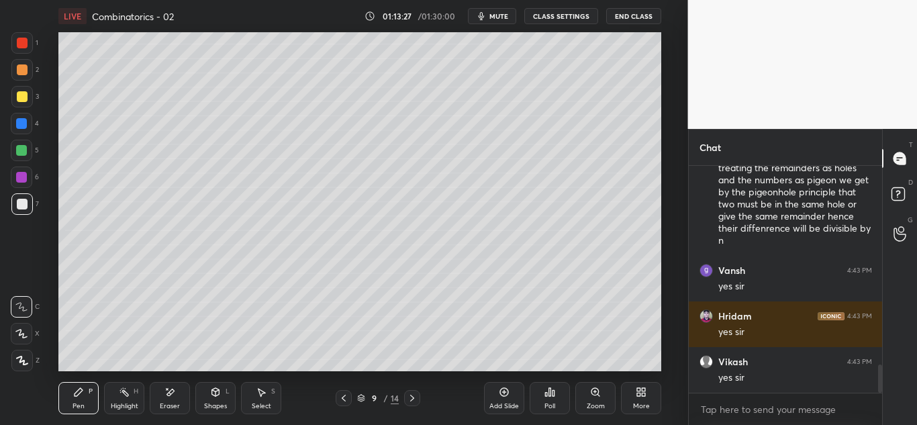
click at [409, 395] on icon at bounding box center [412, 398] width 11 height 11
click at [345, 399] on icon at bounding box center [343, 398] width 11 height 11
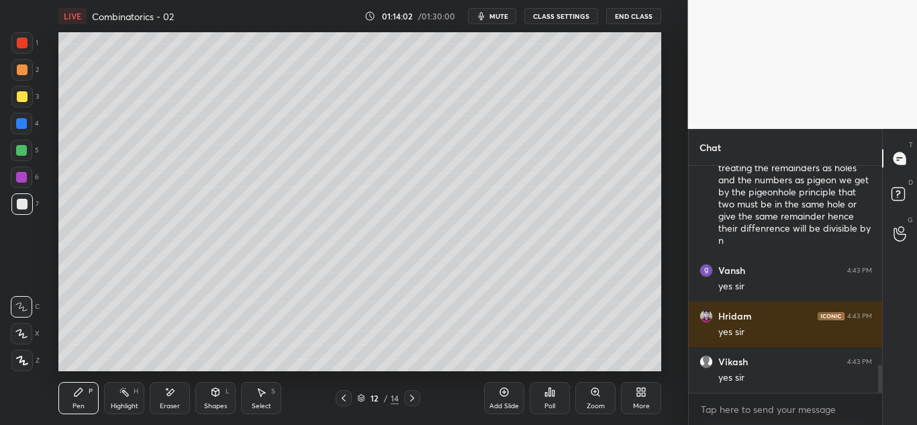
click at [345, 399] on icon at bounding box center [343, 398] width 11 height 11
click at [25, 128] on div at bounding box center [21, 123] width 11 height 11
click at [411, 399] on icon at bounding box center [412, 398] width 11 height 11
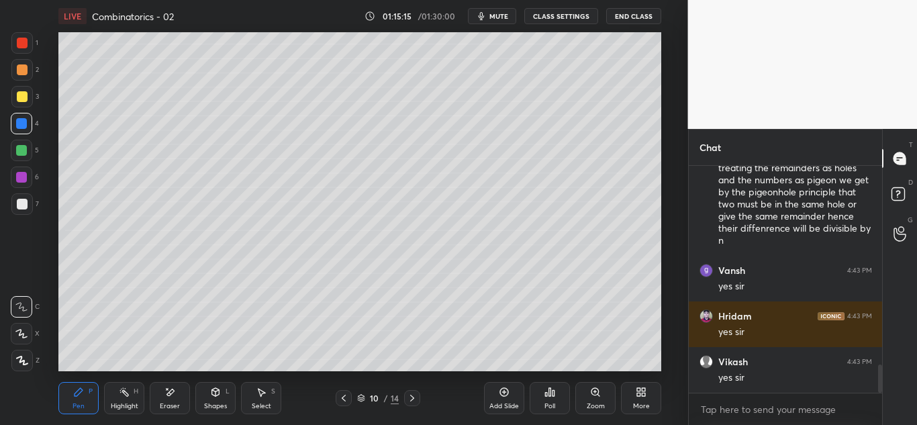
click at [411, 399] on icon at bounding box center [412, 398] width 11 height 11
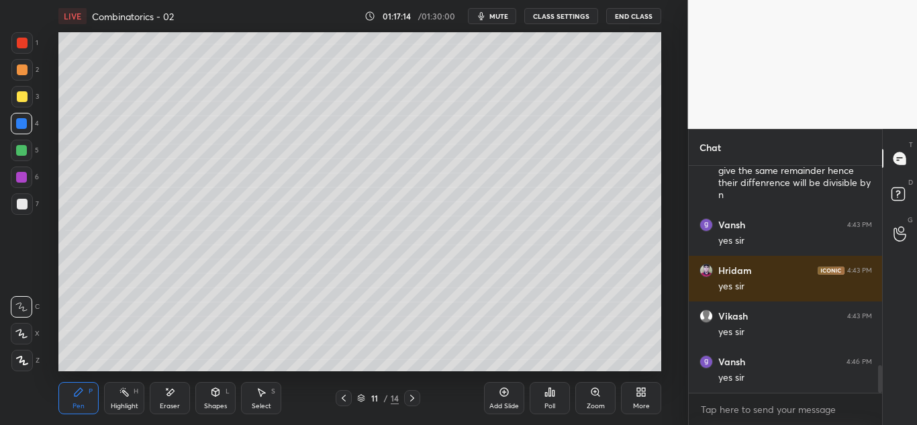
click at [407, 393] on icon at bounding box center [412, 398] width 11 height 11
click at [419, 398] on div at bounding box center [412, 398] width 16 height 16
click at [413, 397] on icon at bounding box center [412, 398] width 11 height 11
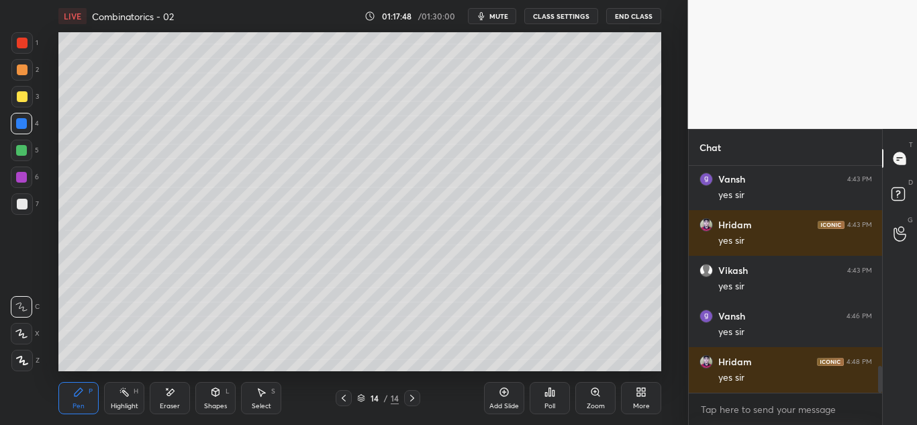
click at [628, 16] on button "End Class" at bounding box center [633, 16] width 55 height 16
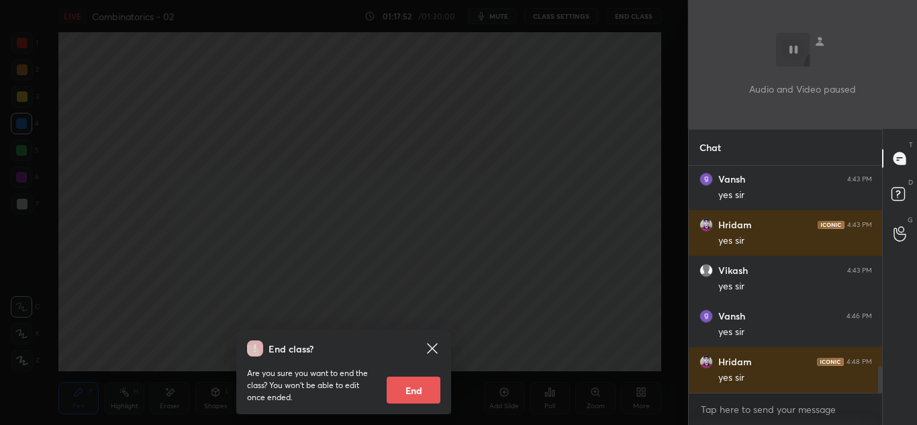
click at [395, 391] on button "End" at bounding box center [414, 390] width 54 height 27
type textarea "x"
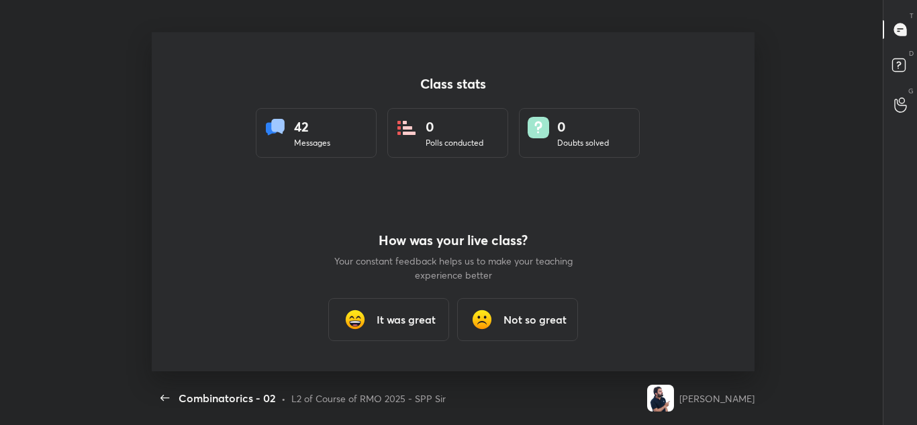
scroll to position [66779, 66245]
